Goal: Task Accomplishment & Management: Manage account settings

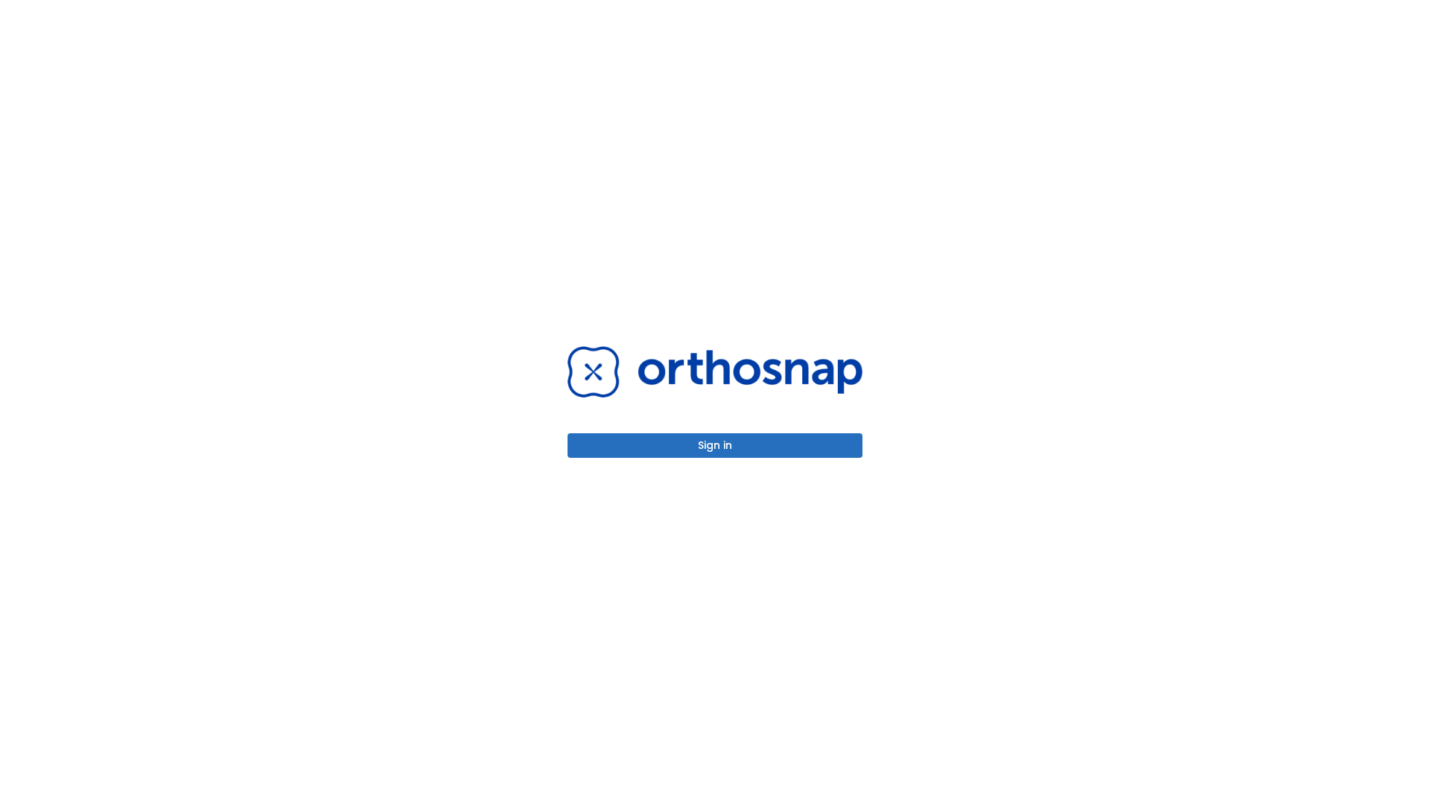
click at [715, 445] on button "Sign in" at bounding box center [715, 445] width 295 height 25
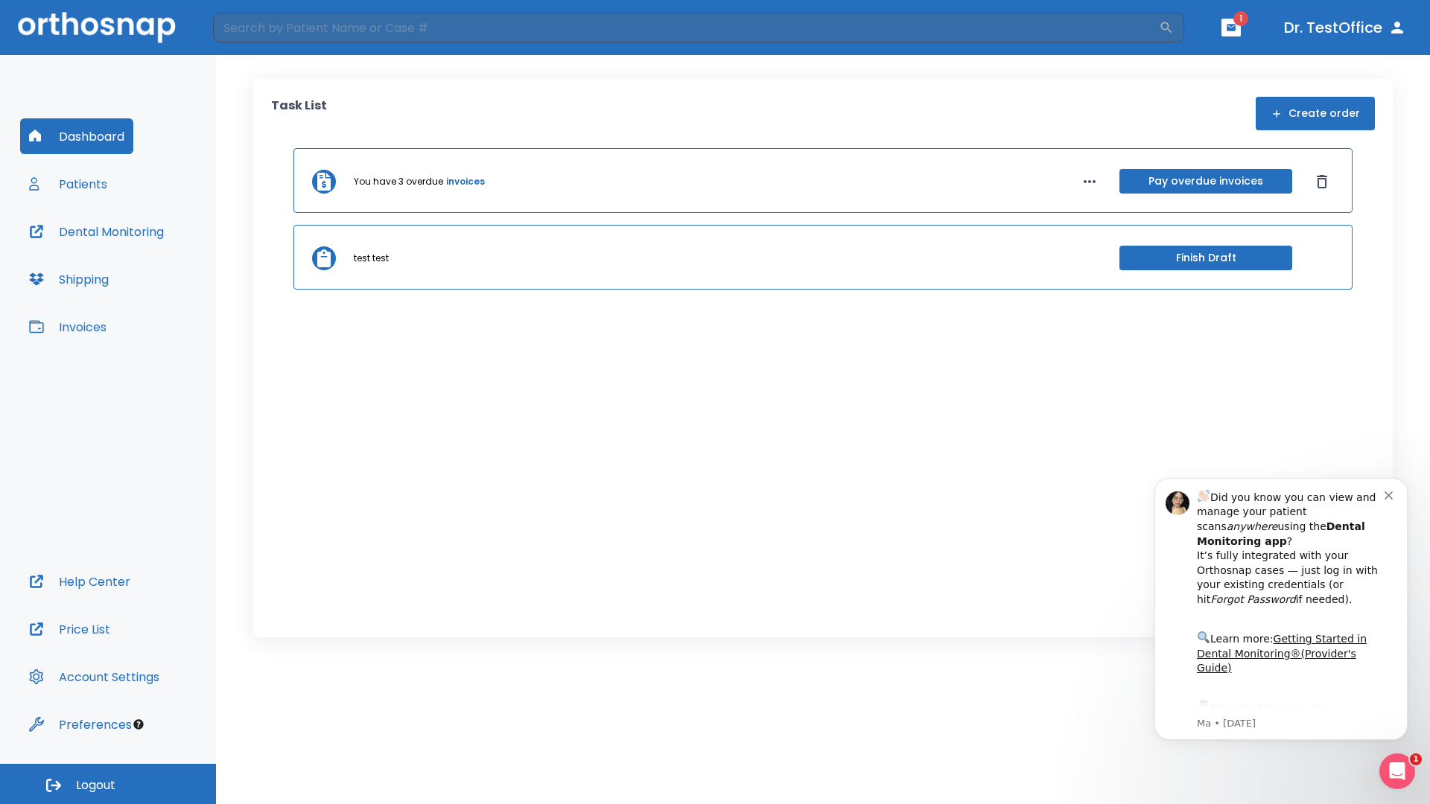
click at [108, 784] on span "Logout" at bounding box center [95, 786] width 39 height 16
